Goal: Task Accomplishment & Management: Manage account settings

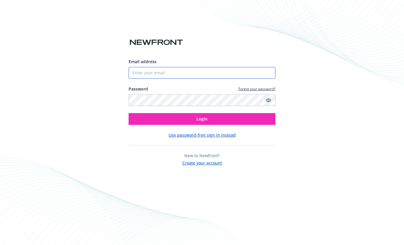
click at [154, 71] on input "Email address" at bounding box center [202, 73] width 147 height 12
type input "[EMAIL_ADDRESS]"
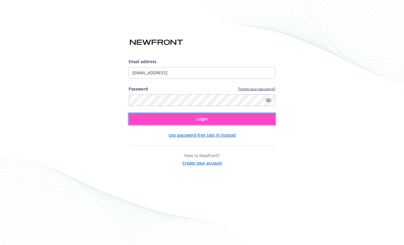
click at [188, 120] on button "Login" at bounding box center [202, 119] width 147 height 12
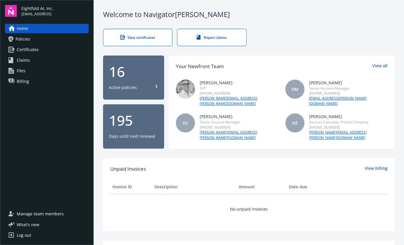
click at [52, 213] on span "Manage team members" at bounding box center [40, 213] width 47 height 9
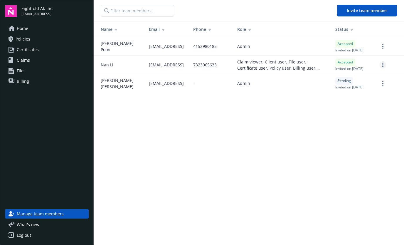
click at [381, 68] on link "more" at bounding box center [383, 64] width 7 height 7
click at [358, 126] on link "Remove team member" at bounding box center [352, 125] width 68 height 12
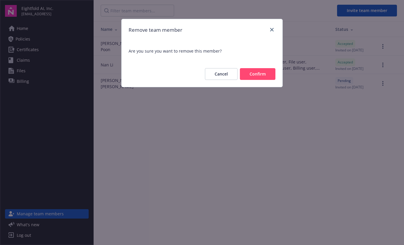
click at [267, 75] on button "Confirm" at bounding box center [258, 74] width 36 height 12
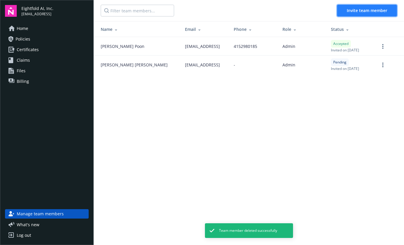
click at [342, 11] on button "Invite team member" at bounding box center [367, 11] width 60 height 12
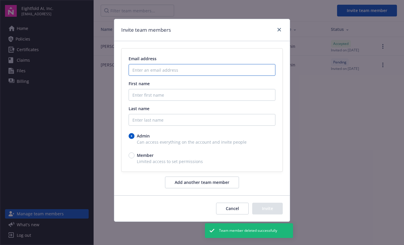
click at [212, 72] on input "Enter an email address" at bounding box center [202, 70] width 147 height 12
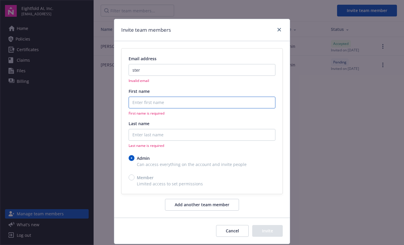
click at [179, 104] on input "First name" at bounding box center [202, 103] width 147 height 12
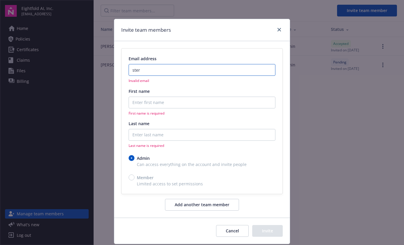
click at [156, 69] on input "ster" at bounding box center [202, 70] width 147 height 12
type input "s"
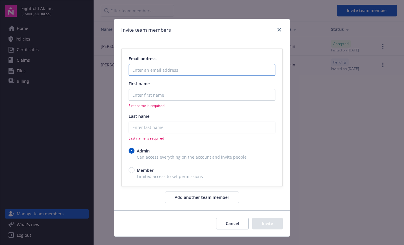
paste input "sterweduwe@eightfold.ai"
type input "sterweduwe@eightfold.ai"
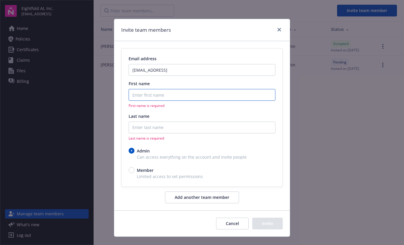
click at [148, 93] on input "First name" at bounding box center [202, 95] width 147 height 12
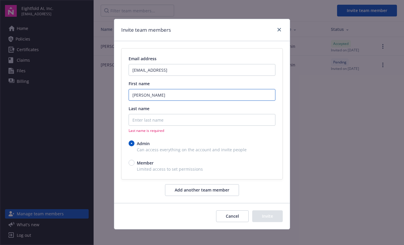
type input "Stefanie"
click at [135, 120] on input "Last name" at bounding box center [202, 120] width 147 height 12
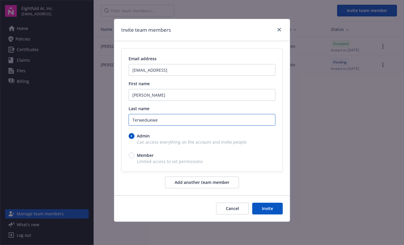
type input "Terweduewe"
click at [132, 156] on input "Member" at bounding box center [132, 155] width 6 height 6
radio input "true"
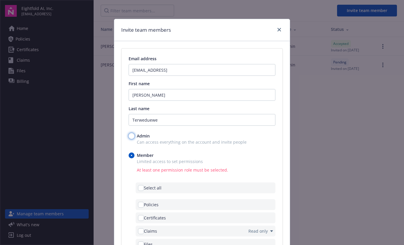
click at [130, 135] on input "Admin" at bounding box center [132, 136] width 6 height 6
radio input "true"
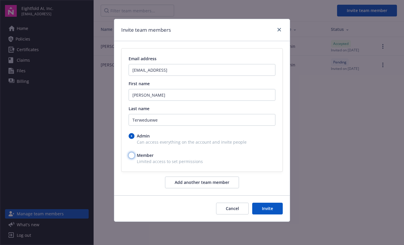
click at [131, 155] on input "Member" at bounding box center [132, 155] width 6 height 6
radio input "true"
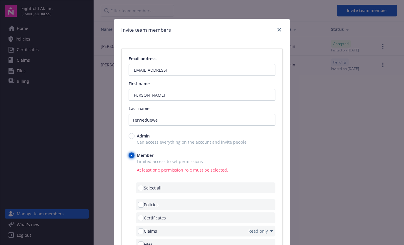
scroll to position [71, 0]
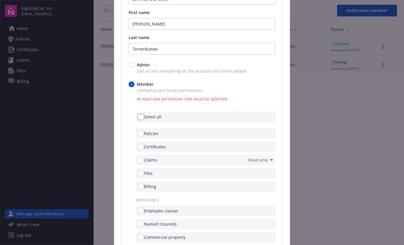
click at [139, 115] on input "checkbox" at bounding box center [141, 117] width 6 height 6
checkbox input "true"
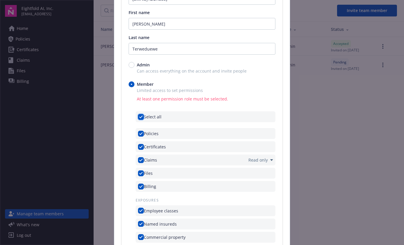
checkbox input "true"
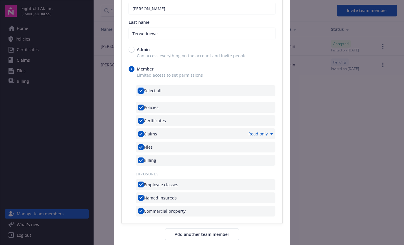
scroll to position [134, 0]
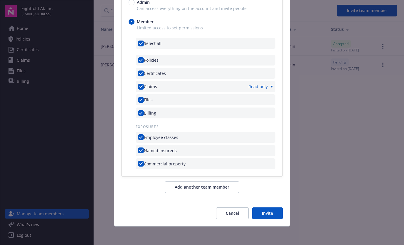
click at [268, 210] on button "Invite" at bounding box center [267, 213] width 31 height 12
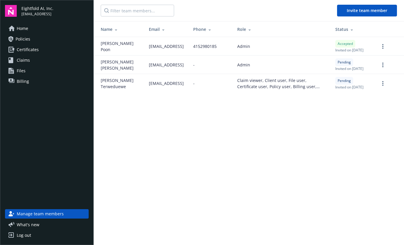
click at [22, 49] on span "Certificates" at bounding box center [28, 49] width 22 height 9
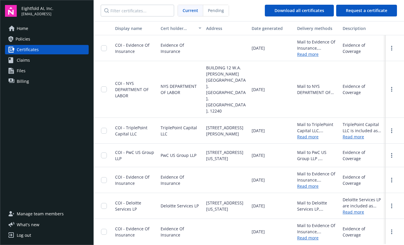
click at [18, 37] on span "Policies" at bounding box center [23, 38] width 15 height 9
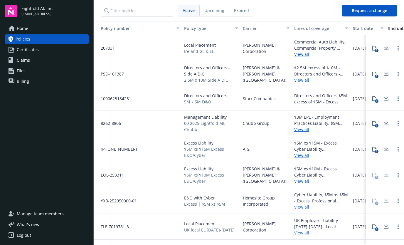
click at [28, 49] on span "Certificates" at bounding box center [28, 49] width 22 height 9
